Goal: Transaction & Acquisition: Purchase product/service

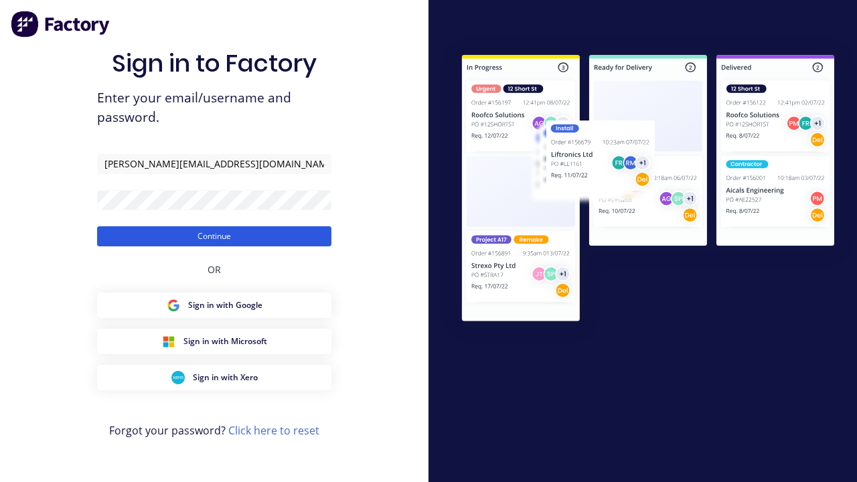
click at [214, 236] on button "Continue" at bounding box center [214, 236] width 234 height 20
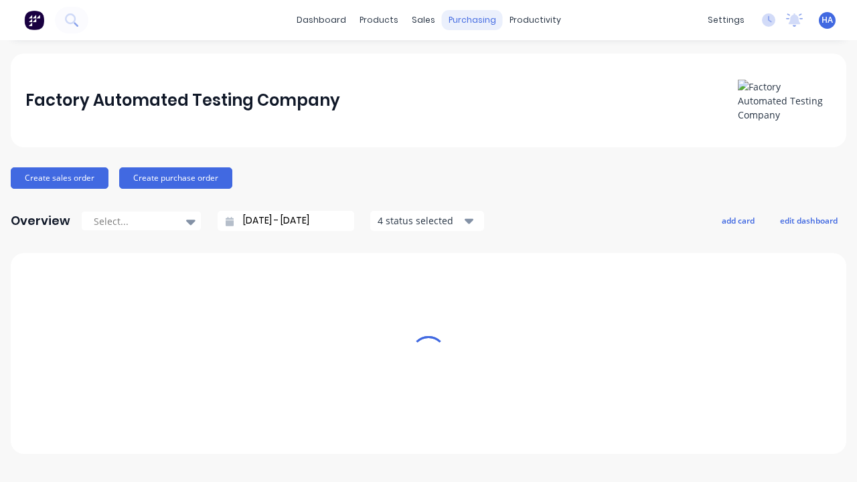
click at [466, 20] on div "purchasing" at bounding box center [472, 20] width 61 height 20
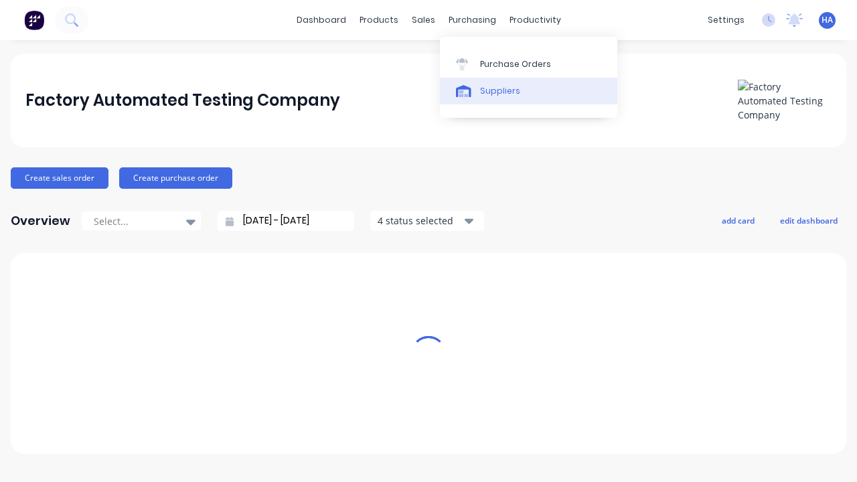
click at [528, 90] on link "Suppliers" at bounding box center [528, 91] width 177 height 27
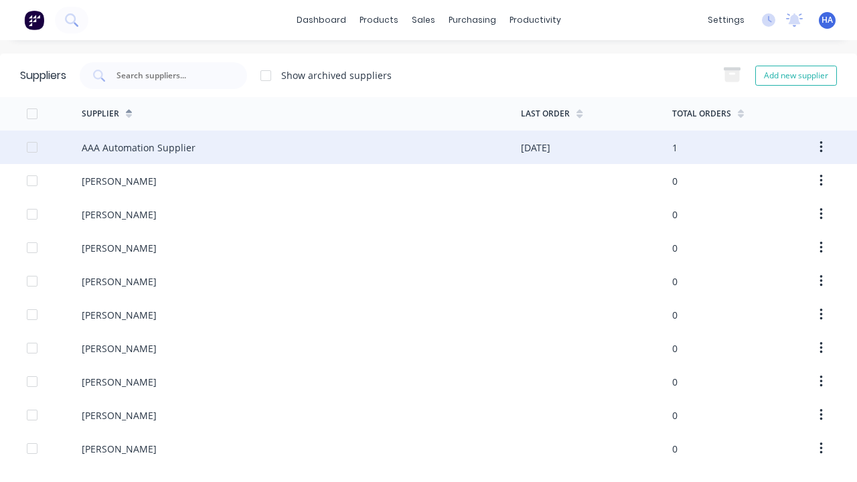
click at [137, 147] on div "AAA Automation Supplier" at bounding box center [139, 148] width 114 height 14
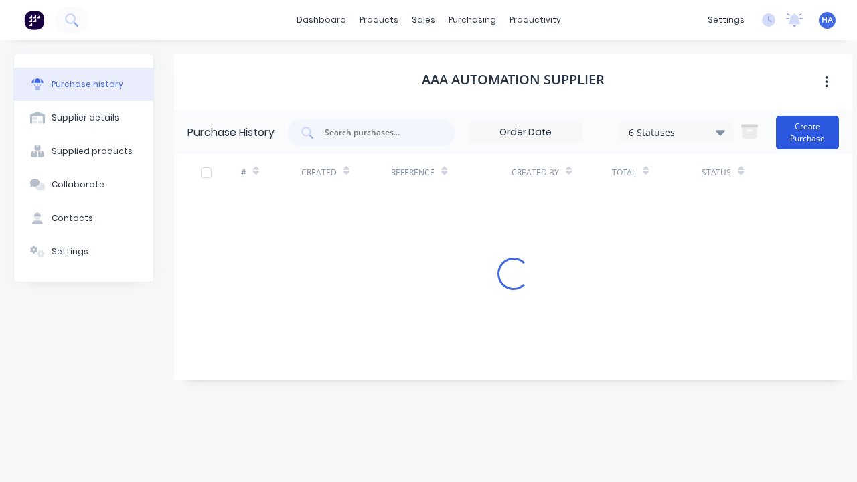
click at [808, 132] on button "Create Purchase" at bounding box center [807, 132] width 63 height 33
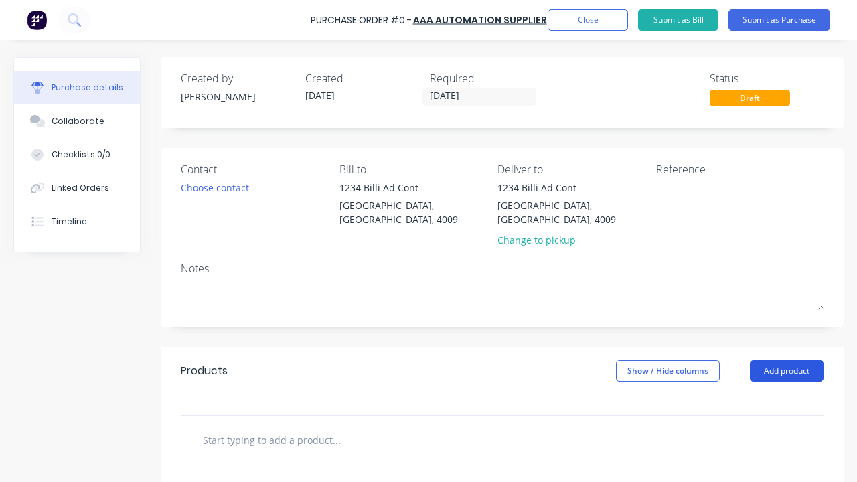
click at [786, 360] on button "Add product" at bounding box center [787, 370] width 74 height 21
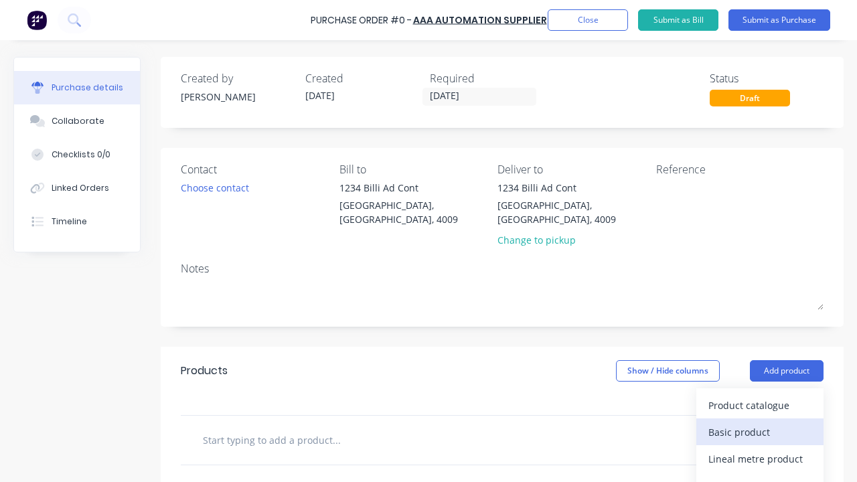
click at [760, 422] on div "Basic product" at bounding box center [759, 431] width 103 height 19
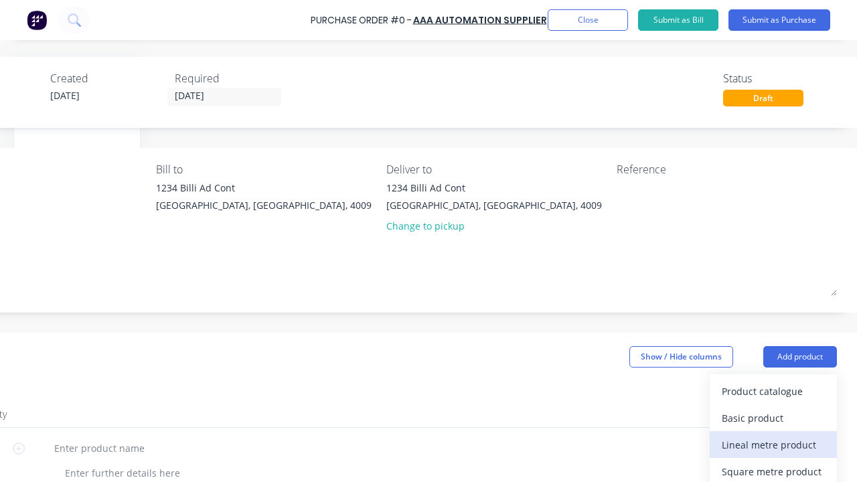
click at [773, 444] on div "Lineal metre product" at bounding box center [772, 444] width 103 height 19
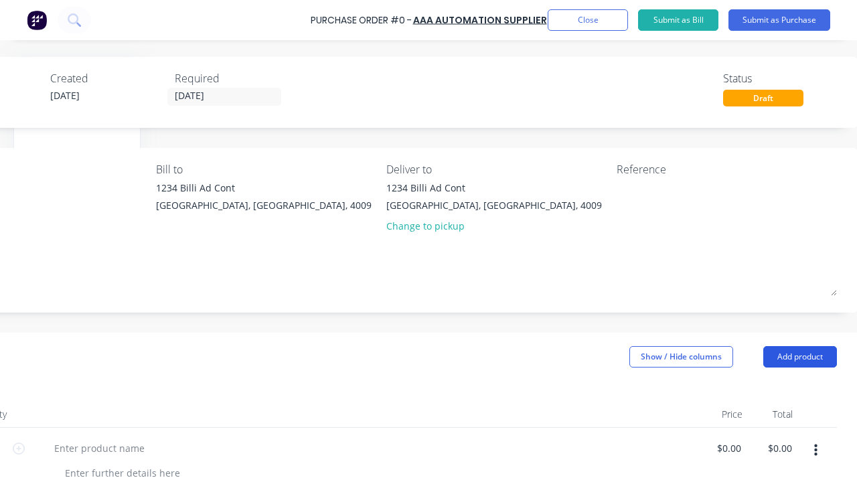
click at [799, 357] on button "Add product" at bounding box center [800, 356] width 74 height 21
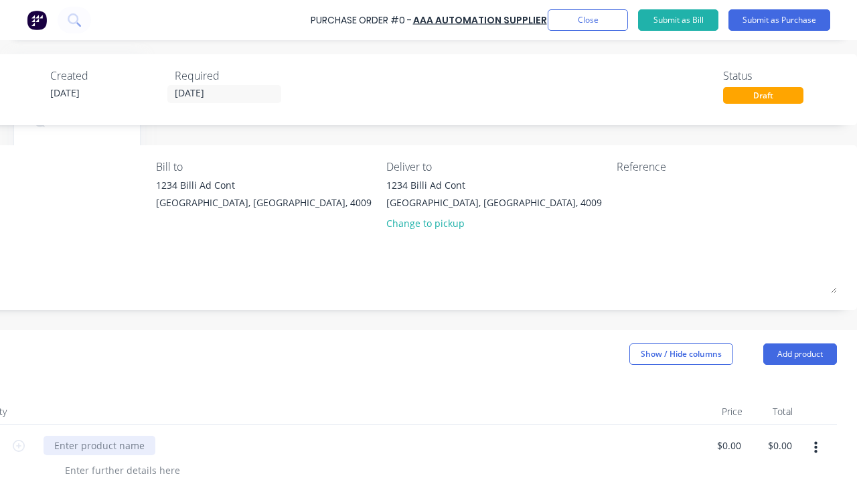
click at [98, 445] on div at bounding box center [99, 445] width 112 height 19
click at [728, 445] on input "$0.00" at bounding box center [728, 445] width 31 height 19
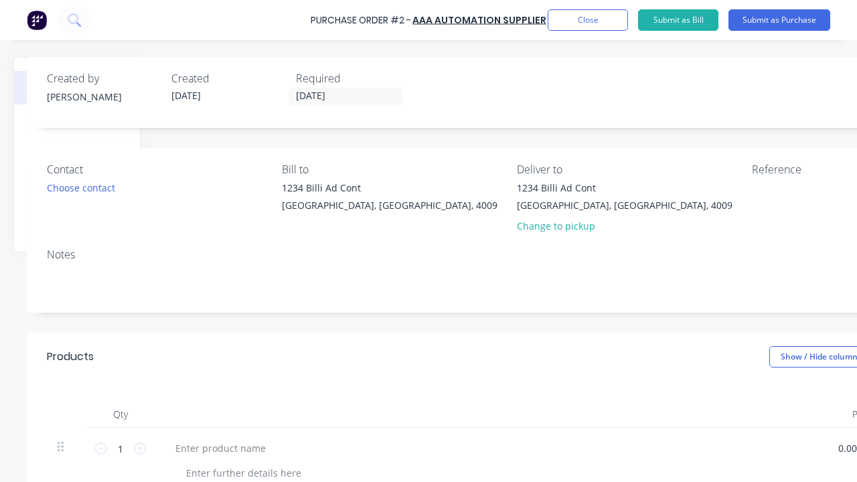
type input "100"
